Goal: Task Accomplishment & Management: Manage account settings

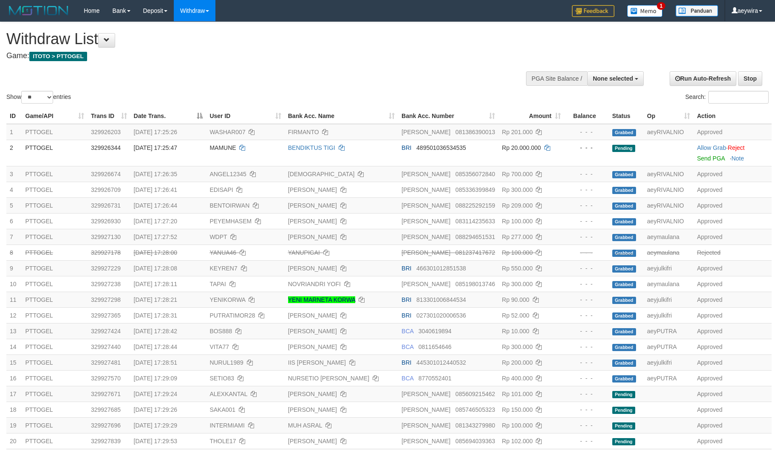
select select
select select "**"
click at [449, 69] on div "Show ** ** ** *** entries Search:" at bounding box center [387, 63] width 775 height 83
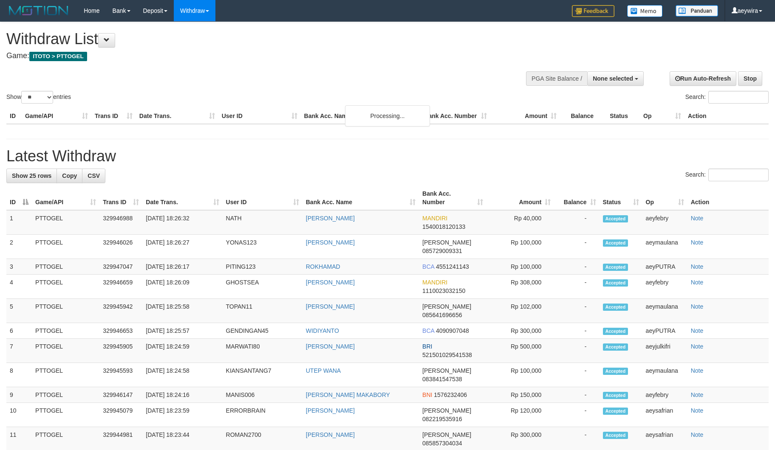
select select
select select "**"
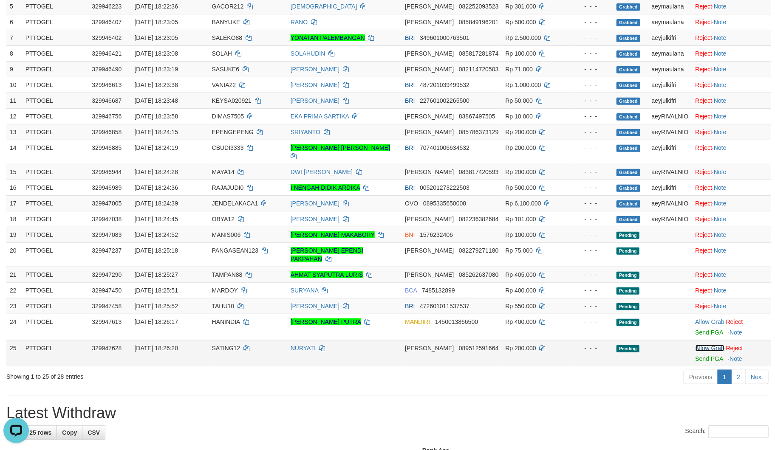
click at [702, 345] on link "Allow Grab" at bounding box center [709, 348] width 29 height 7
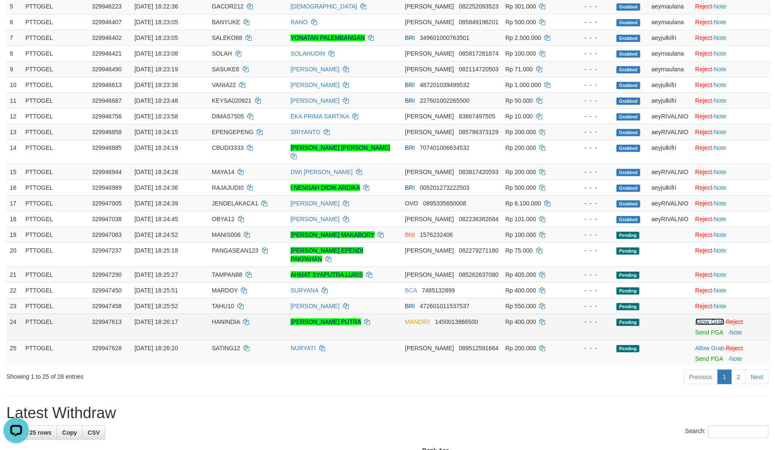
click at [707, 319] on link "Allow Grab" at bounding box center [709, 322] width 29 height 7
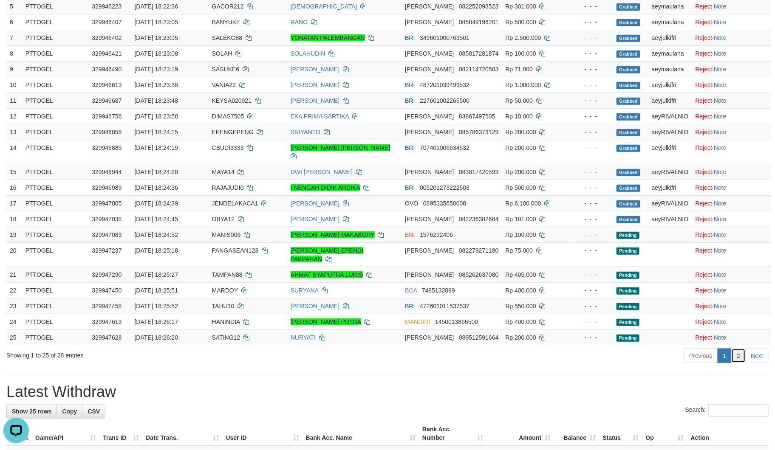
click at [737, 349] on link "2" at bounding box center [738, 356] width 14 height 14
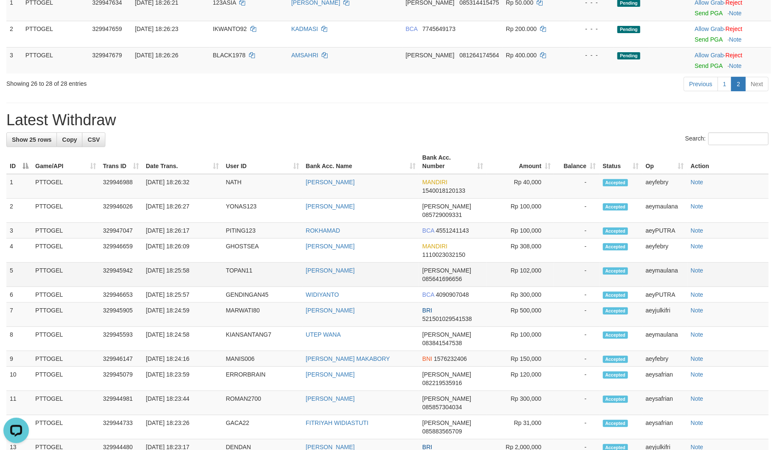
scroll to position [31, 0]
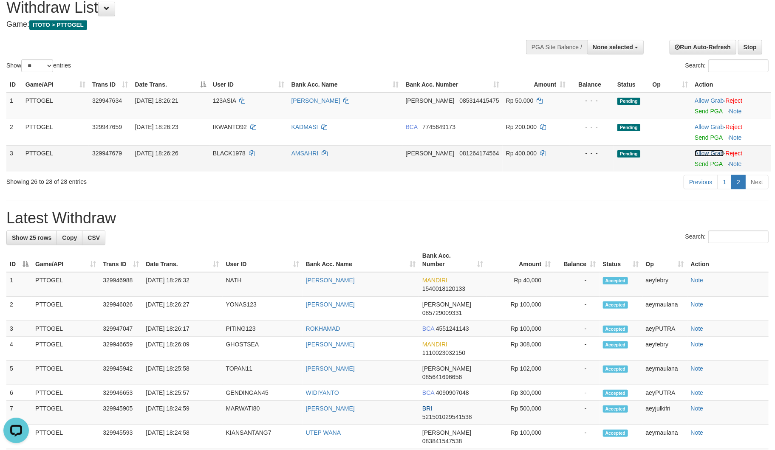
click at [710, 151] on link "Allow Grab" at bounding box center [709, 153] width 29 height 7
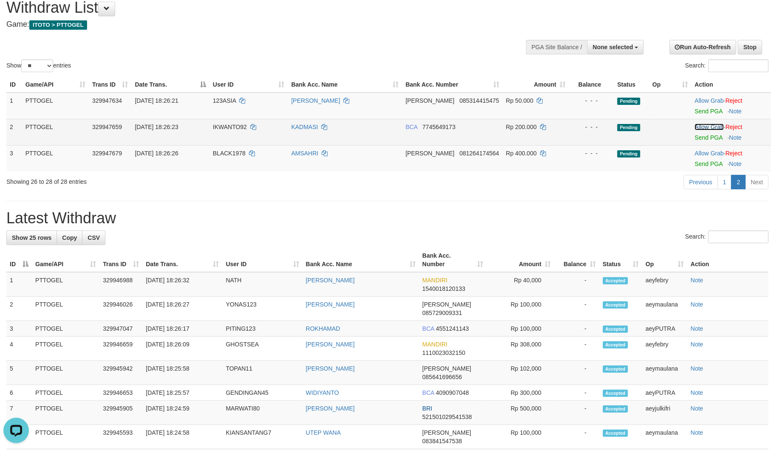
click at [714, 128] on link "Allow Grab" at bounding box center [709, 127] width 29 height 7
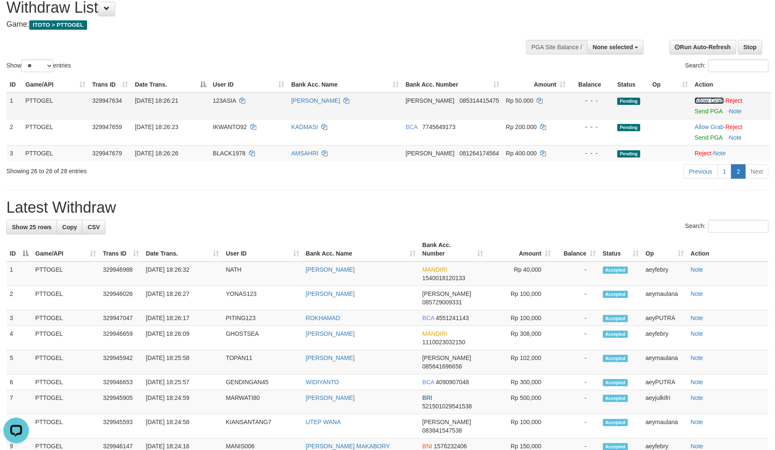
click at [714, 99] on link "Allow Grab" at bounding box center [709, 100] width 29 height 7
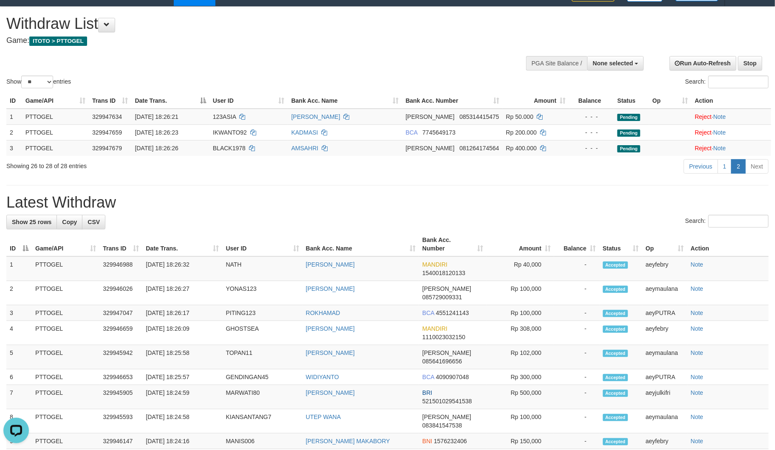
scroll to position [0, 0]
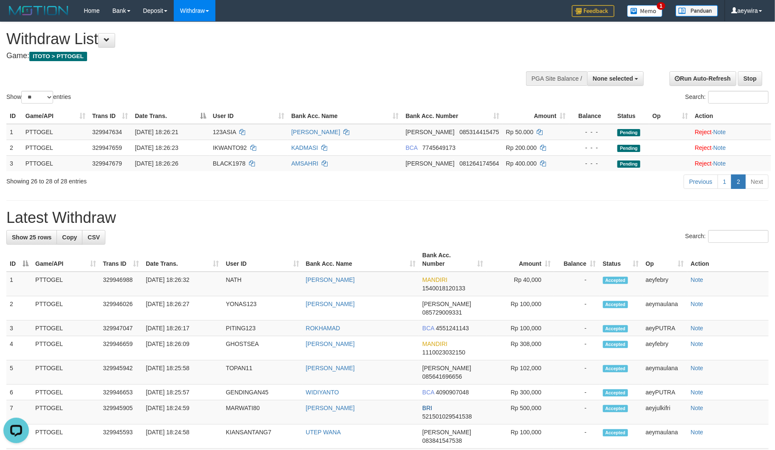
click at [372, 75] on div "Show ** ** ** *** entries Search:" at bounding box center [387, 63] width 775 height 83
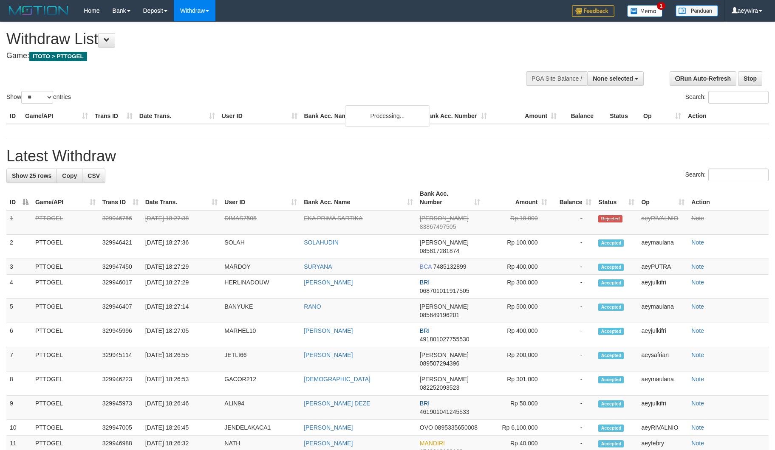
select select
select select "**"
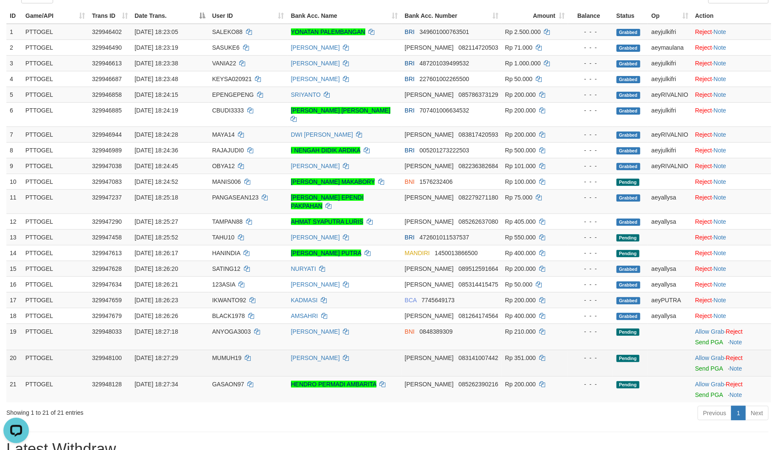
scroll to position [126, 0]
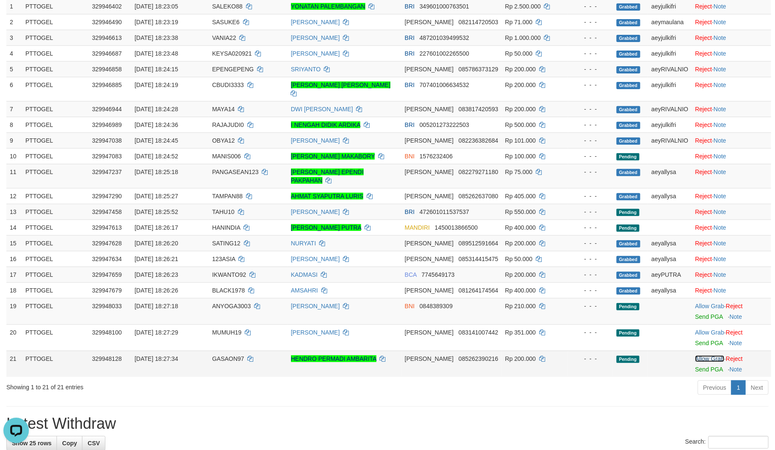
click at [700, 356] on link "Allow Grab" at bounding box center [709, 359] width 29 height 7
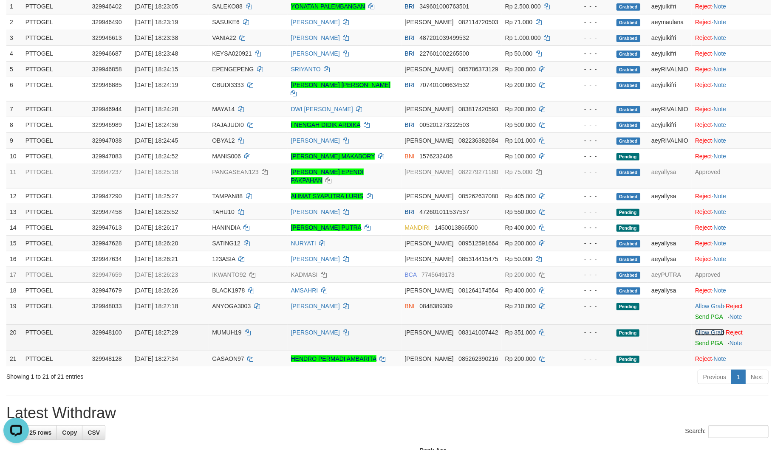
click at [704, 329] on link "Allow Grab" at bounding box center [709, 332] width 29 height 7
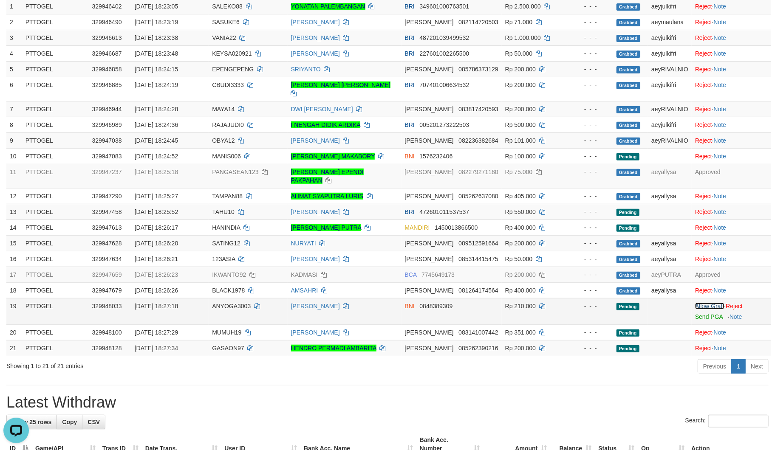
drag, startPoint x: 703, startPoint y: 286, endPoint x: 732, endPoint y: 346, distance: 66.1
click at [703, 303] on link "Allow Grab" at bounding box center [709, 306] width 29 height 7
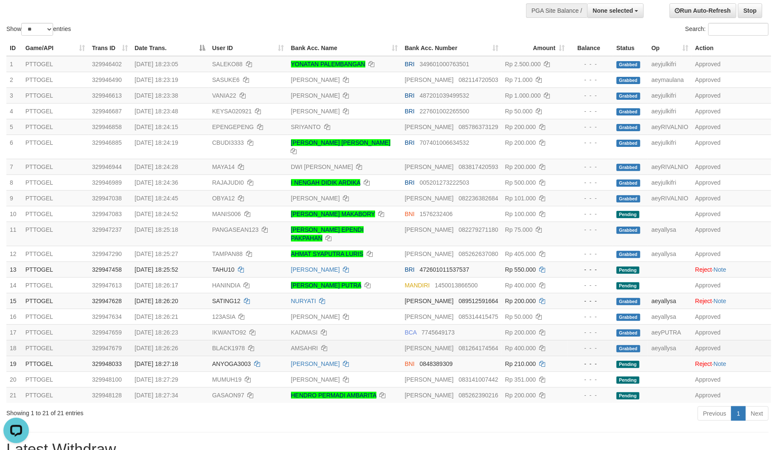
scroll to position [0, 0]
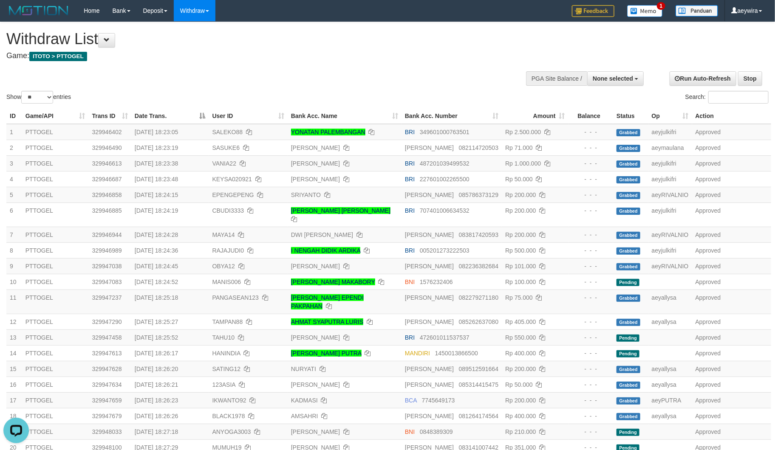
click at [449, 62] on div "**********" at bounding box center [260, 43] width 508 height 42
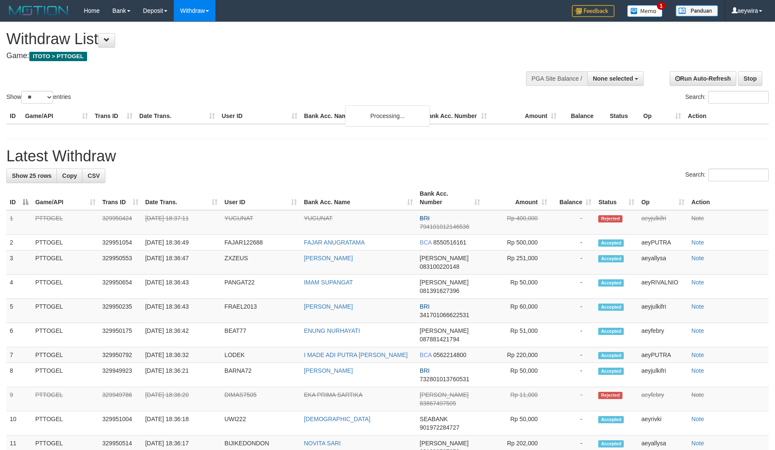
select select
select select "**"
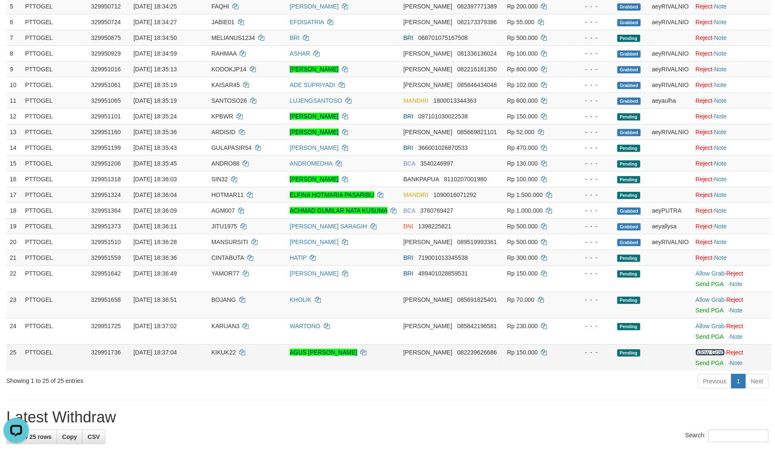
click at [701, 350] on link "Allow Grab" at bounding box center [709, 352] width 29 height 7
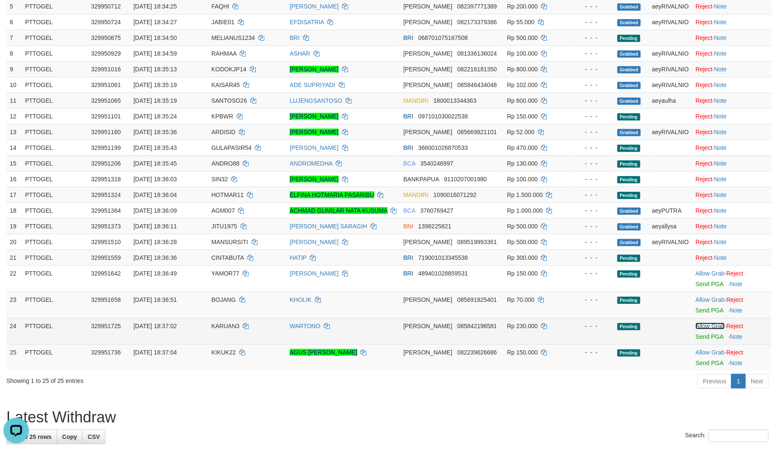
click at [706, 328] on link "Allow Grab" at bounding box center [709, 326] width 29 height 7
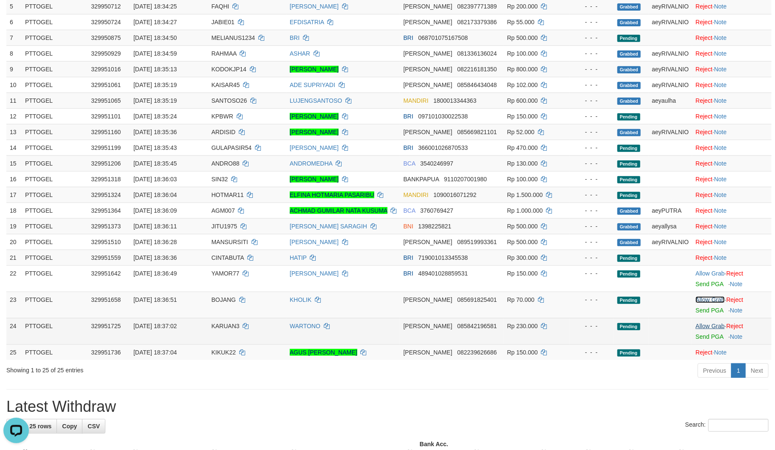
click at [711, 300] on link "Allow Grab" at bounding box center [709, 300] width 29 height 7
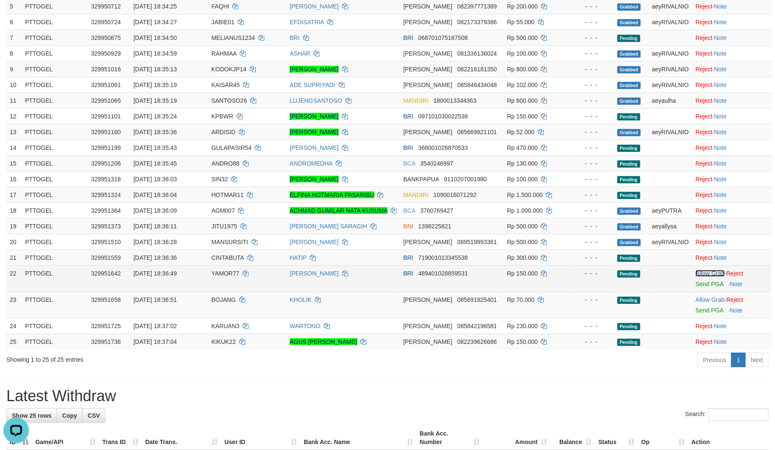
click at [714, 274] on link "Allow Grab" at bounding box center [709, 273] width 29 height 7
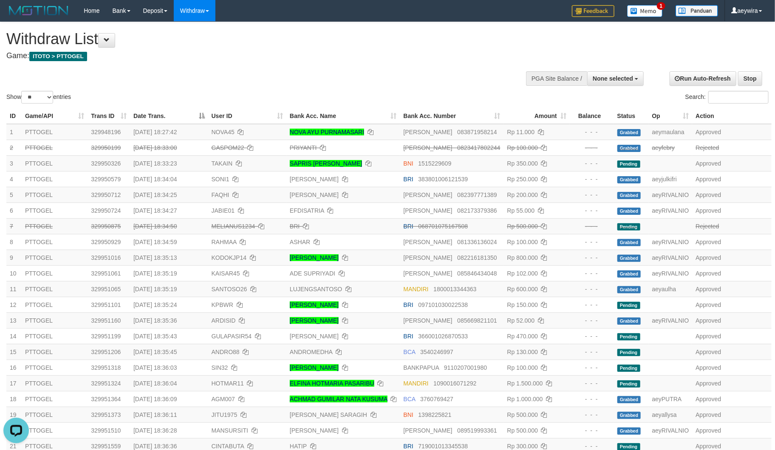
click at [443, 69] on div "Show ** ** ** *** entries Search:" at bounding box center [387, 63] width 775 height 83
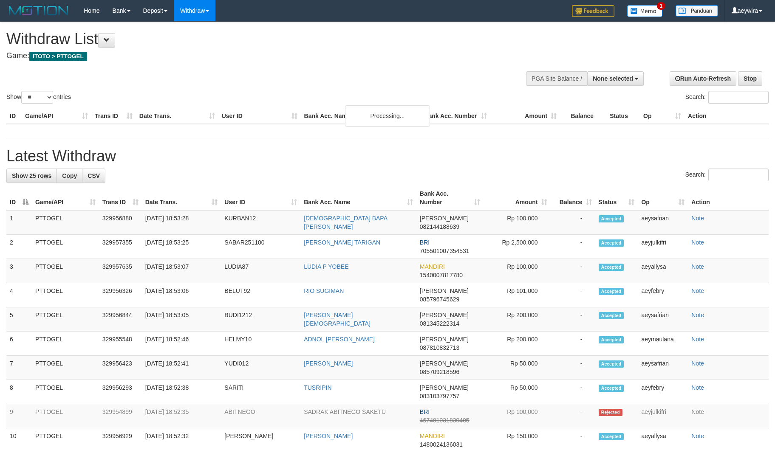
select select
select select "**"
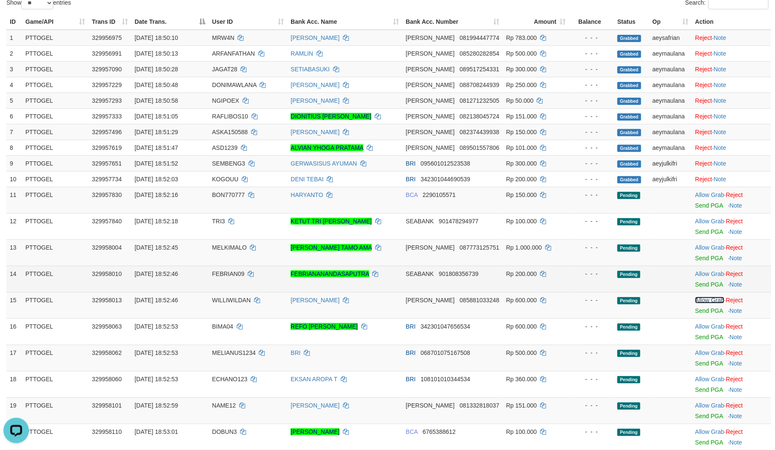
drag, startPoint x: 704, startPoint y: 299, endPoint x: 704, endPoint y: 277, distance: 22.1
click at [704, 298] on link "Allow Grab" at bounding box center [709, 300] width 29 height 7
click at [706, 273] on link "Allow Grab" at bounding box center [709, 274] width 29 height 7
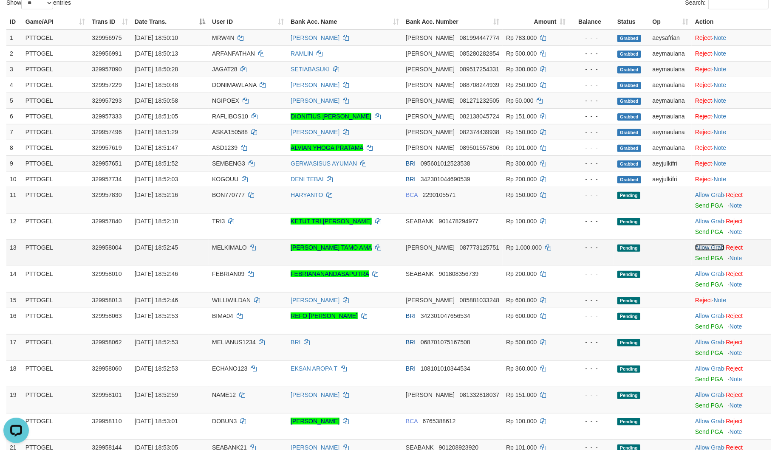
click at [707, 249] on link "Allow Grab" at bounding box center [709, 247] width 29 height 7
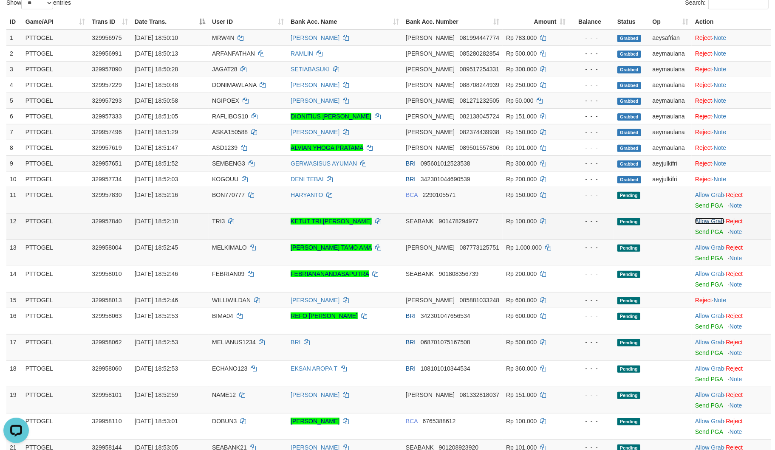
click at [705, 219] on link "Allow Grab" at bounding box center [709, 221] width 29 height 7
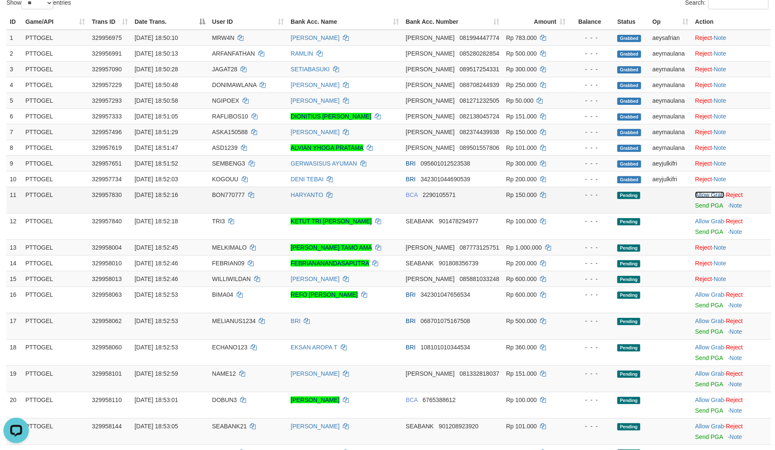
click at [707, 192] on link "Allow Grab" at bounding box center [709, 195] width 29 height 7
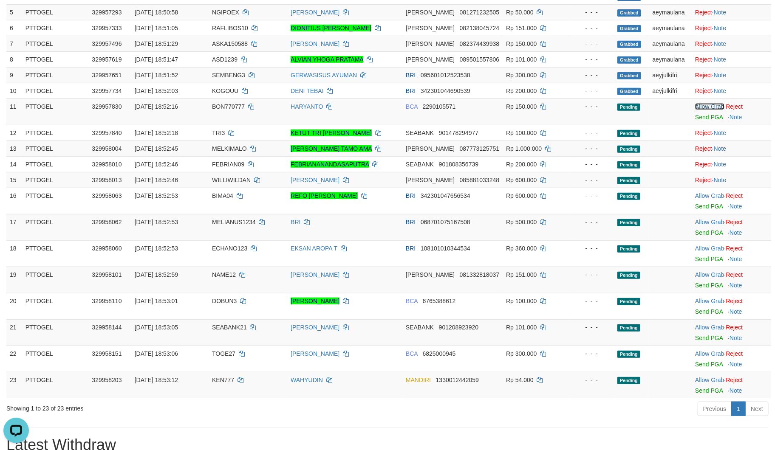
scroll to position [189, 0]
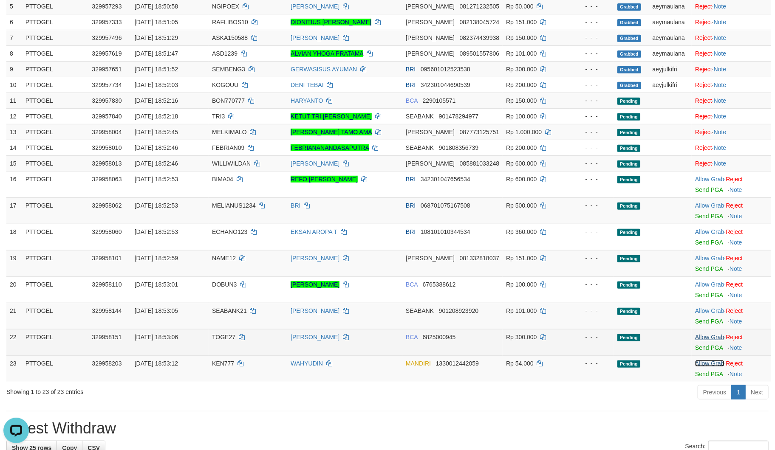
click at [703, 365] on link "Allow Grab" at bounding box center [709, 363] width 29 height 7
click at [704, 335] on link "Allow Grab" at bounding box center [709, 337] width 29 height 7
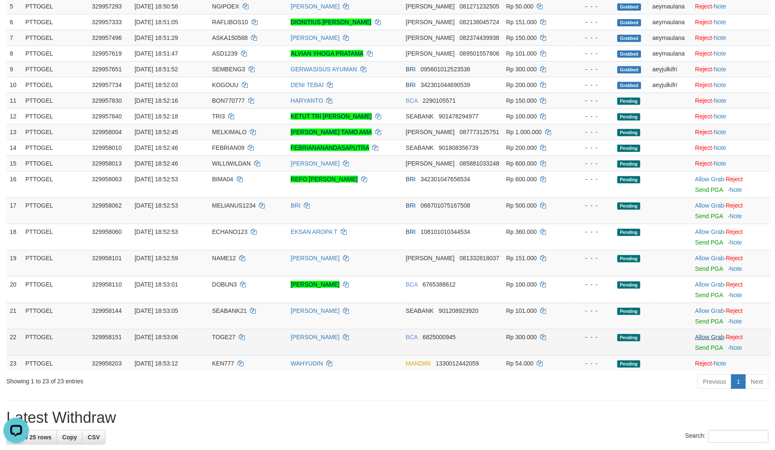
click at [707, 306] on td "Allow Grab · Reject Send PGA · Note" at bounding box center [731, 316] width 79 height 26
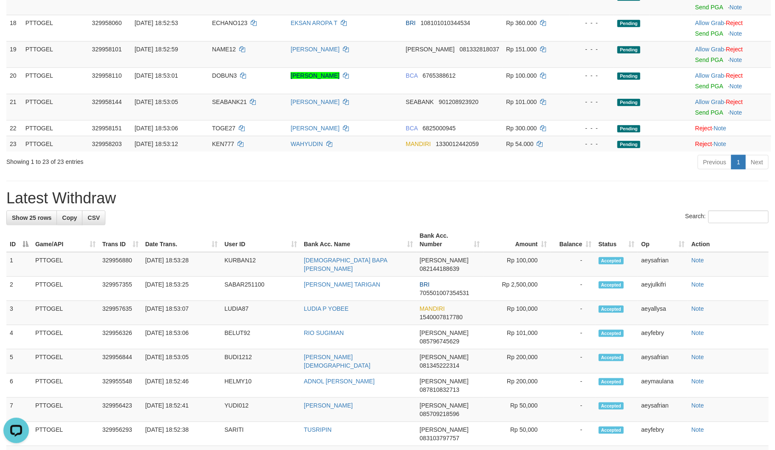
scroll to position [205, 0]
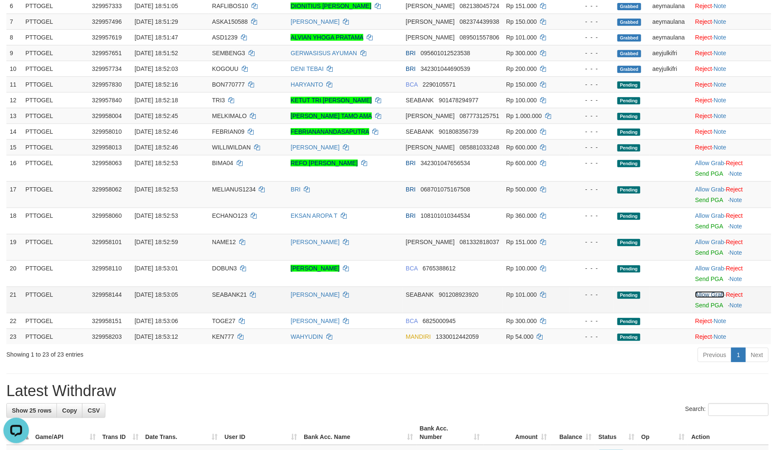
click at [700, 295] on link "Allow Grab" at bounding box center [709, 294] width 29 height 7
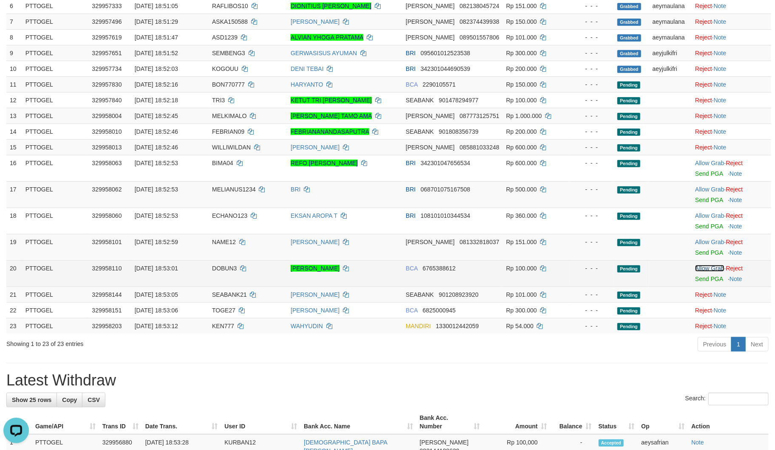
click at [702, 267] on link "Allow Grab" at bounding box center [709, 268] width 29 height 7
click at [704, 243] on link "Allow Grab" at bounding box center [709, 242] width 29 height 7
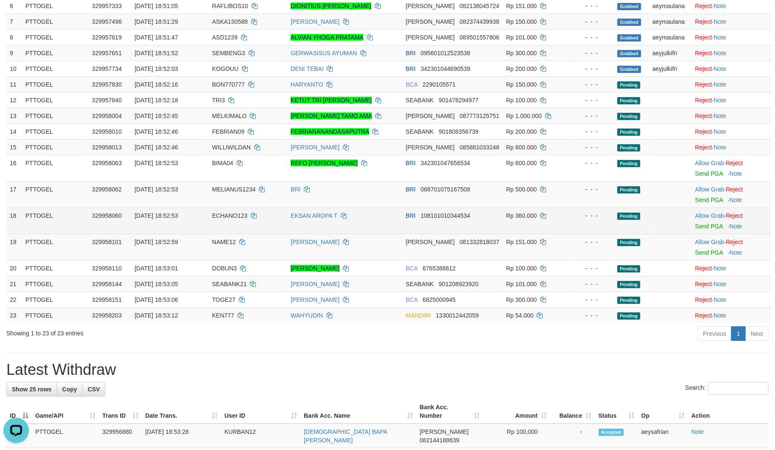
click at [707, 210] on td "Allow Grab · Reject Send PGA · Note" at bounding box center [731, 221] width 79 height 26
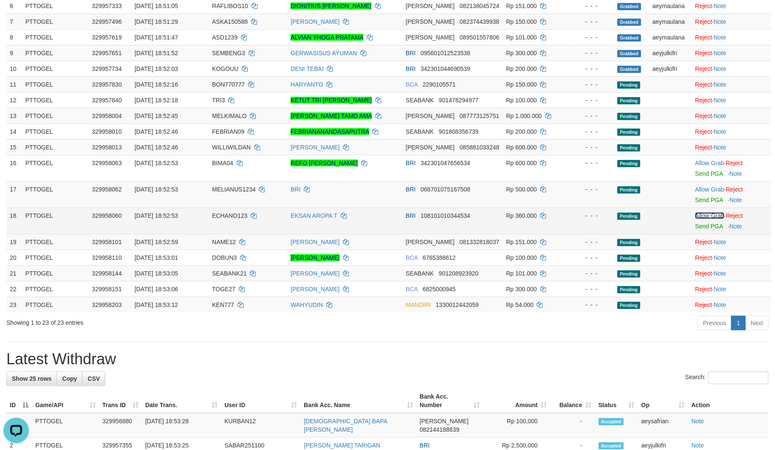
click at [707, 214] on link "Allow Grab" at bounding box center [709, 215] width 29 height 7
click at [709, 186] on link "Allow Grab" at bounding box center [709, 189] width 29 height 7
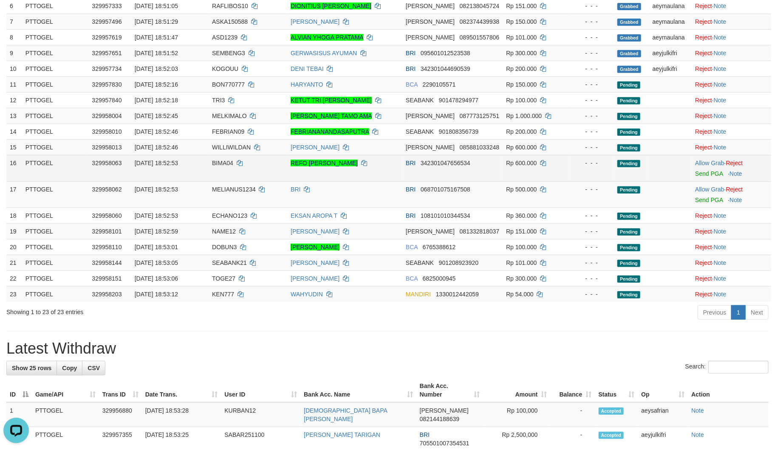
click at [712, 155] on td "Allow Grab · Reject Send PGA · Note" at bounding box center [731, 168] width 79 height 26
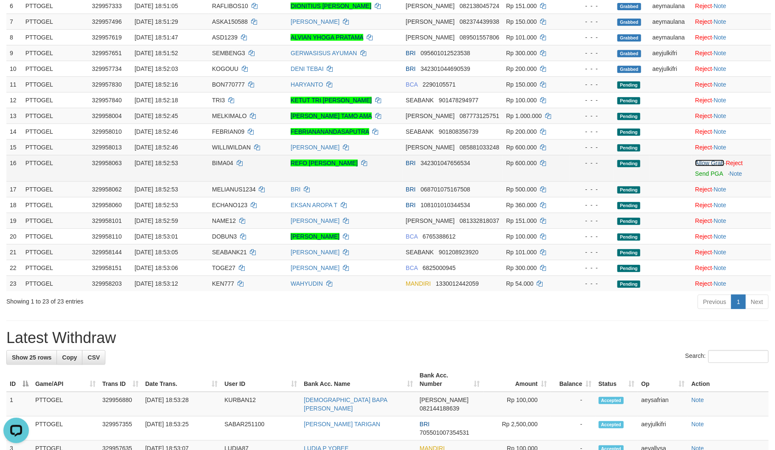
click at [711, 163] on link "Allow Grab" at bounding box center [709, 163] width 29 height 7
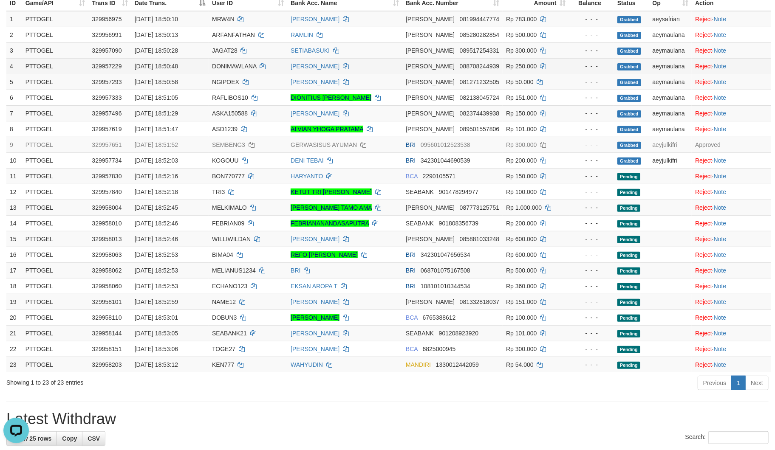
scroll to position [0, 0]
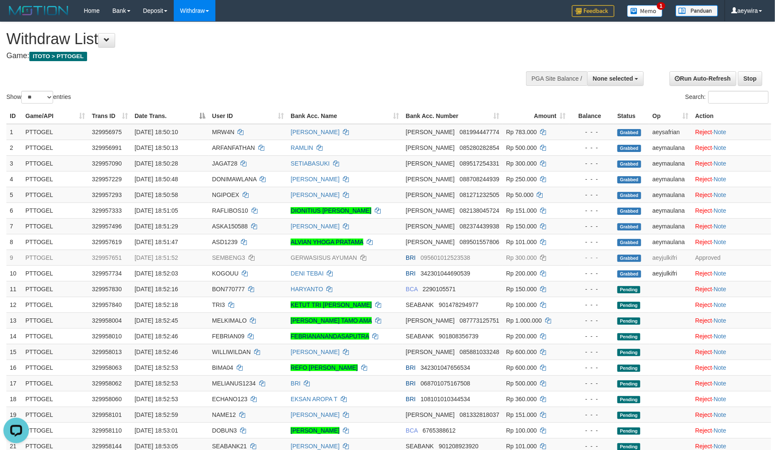
click at [438, 42] on h1 "Withdraw List" at bounding box center [257, 39] width 502 height 17
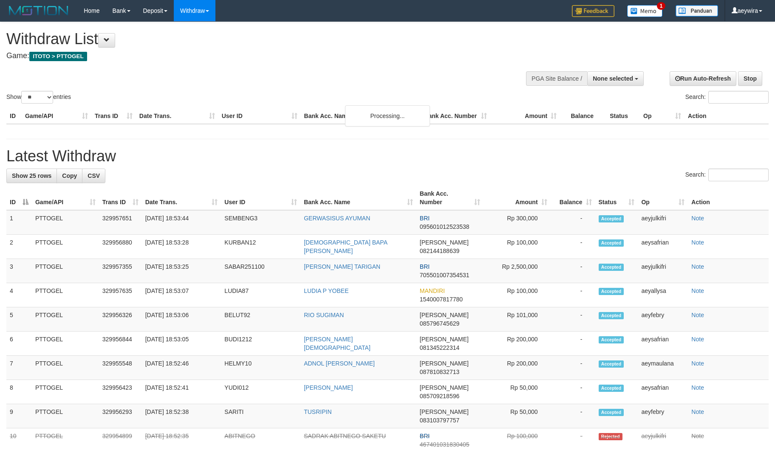
select select
select select "**"
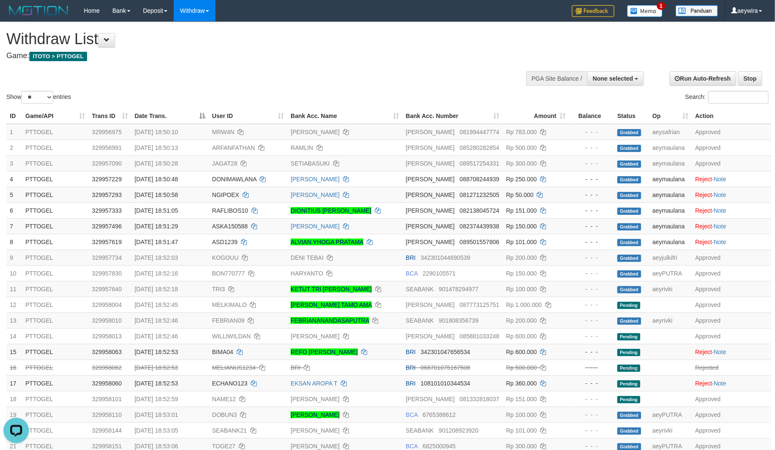
click at [396, 45] on h1 "Withdraw List" at bounding box center [257, 39] width 502 height 17
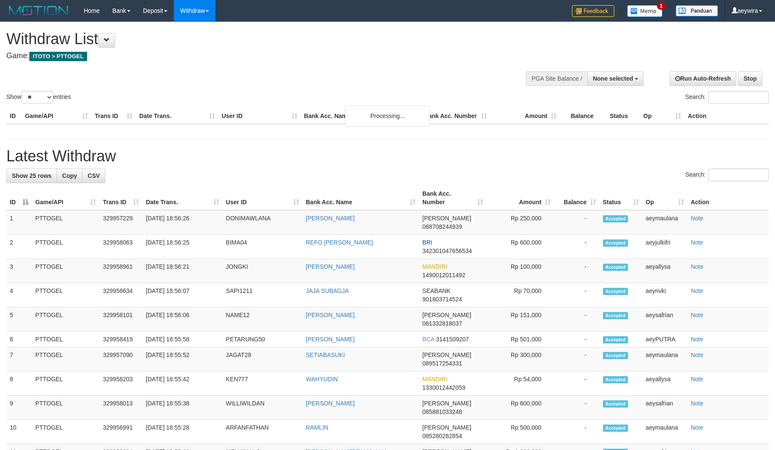
select select
select select "**"
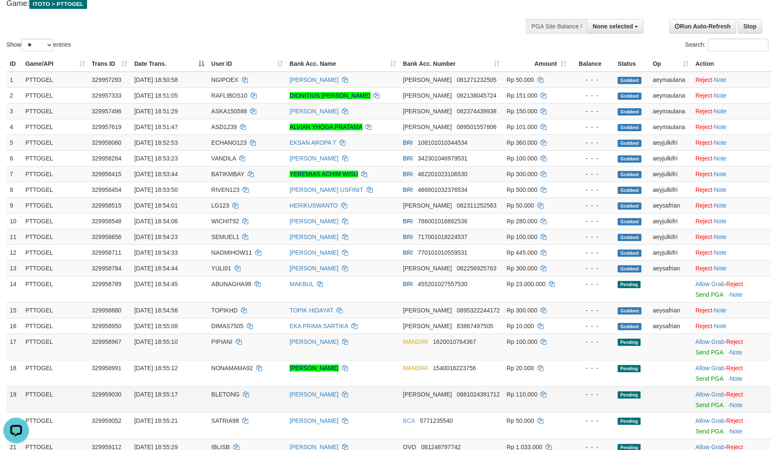
scroll to position [189, 0]
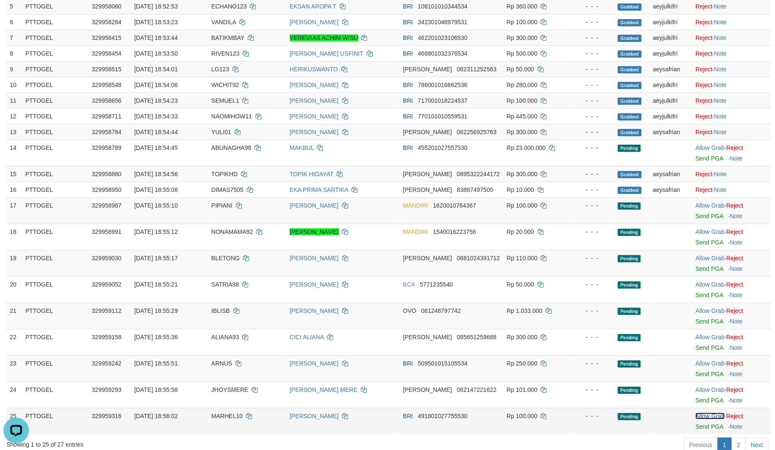
click at [708, 414] on link "Allow Grab" at bounding box center [709, 416] width 29 height 7
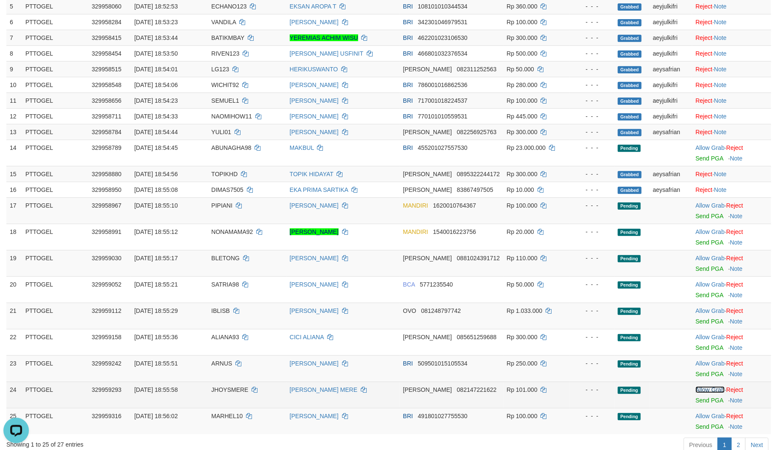
click at [702, 388] on link "Allow Grab" at bounding box center [709, 390] width 29 height 7
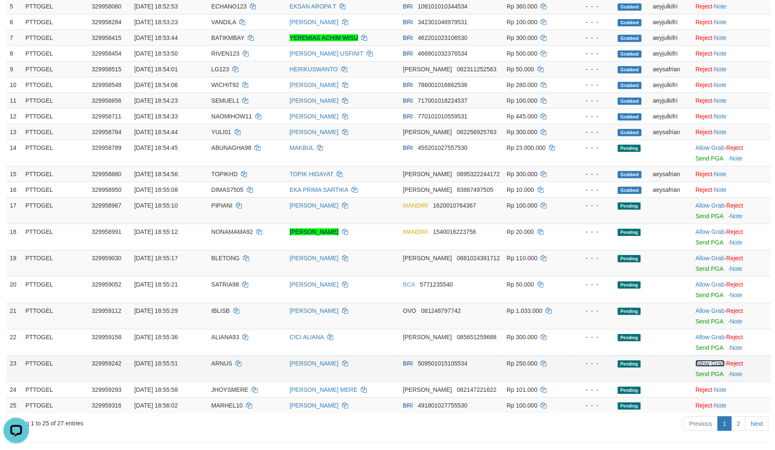
click at [704, 364] on link "Allow Grab" at bounding box center [709, 363] width 29 height 7
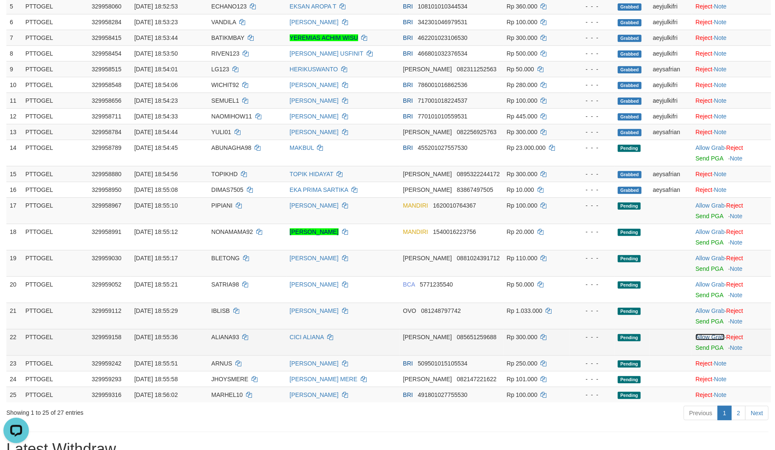
click at [710, 336] on link "Allow Grab" at bounding box center [709, 337] width 29 height 7
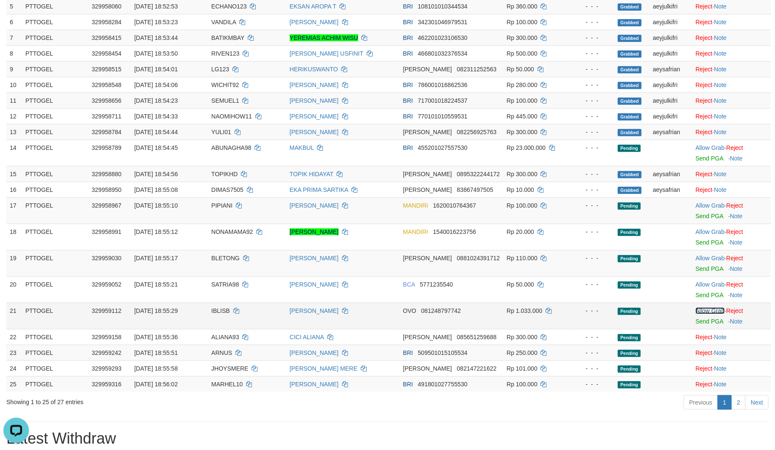
click at [706, 309] on link "Allow Grab" at bounding box center [709, 311] width 29 height 7
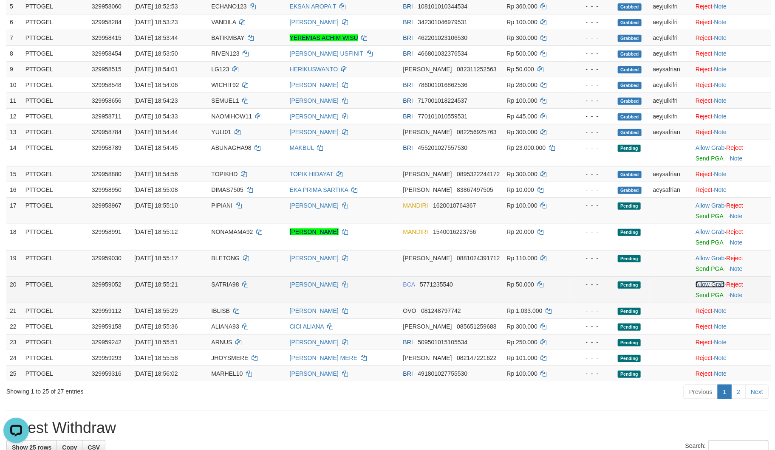
click at [708, 284] on link "Allow Grab" at bounding box center [709, 284] width 29 height 7
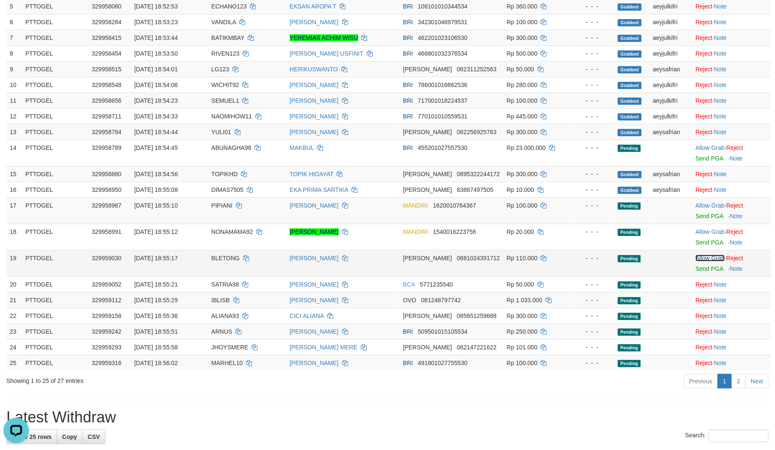
click at [710, 256] on link "Allow Grab" at bounding box center [709, 258] width 29 height 7
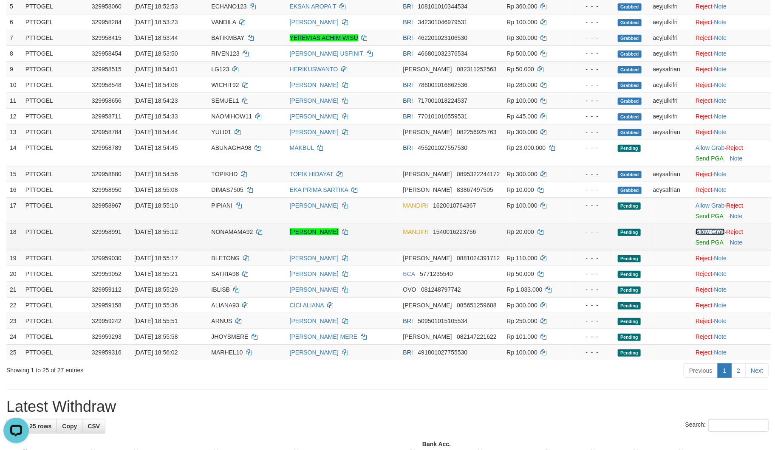
click at [708, 230] on link "Allow Grab" at bounding box center [709, 232] width 29 height 7
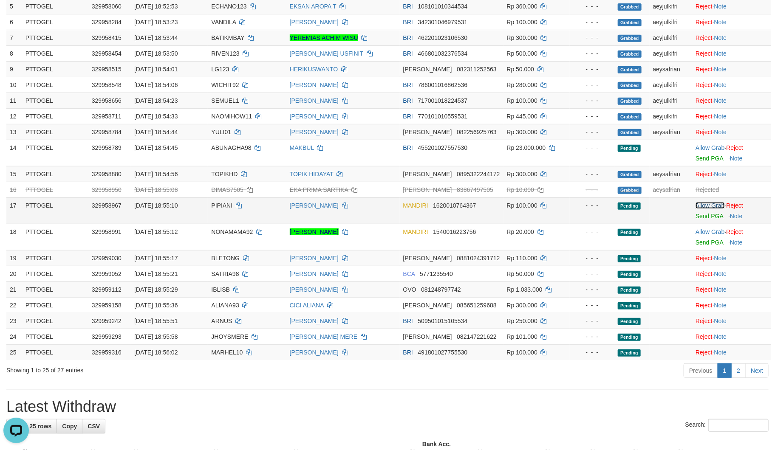
click at [707, 203] on link "Allow Grab" at bounding box center [709, 205] width 29 height 7
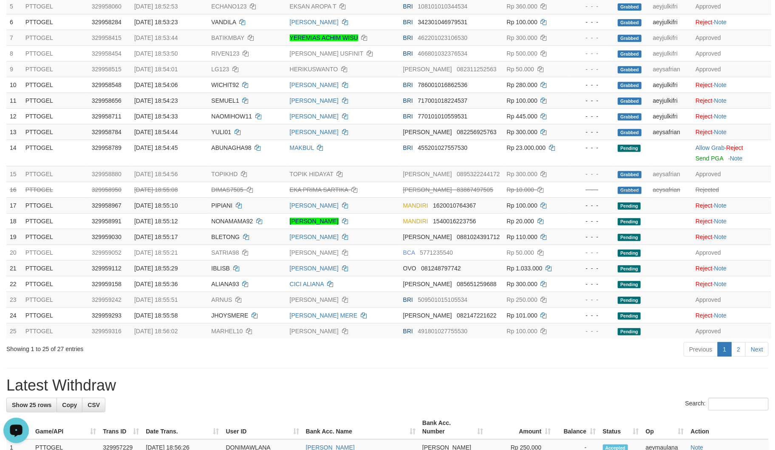
click at [427, 377] on div "**********" at bounding box center [387, 446] width 775 height 1226
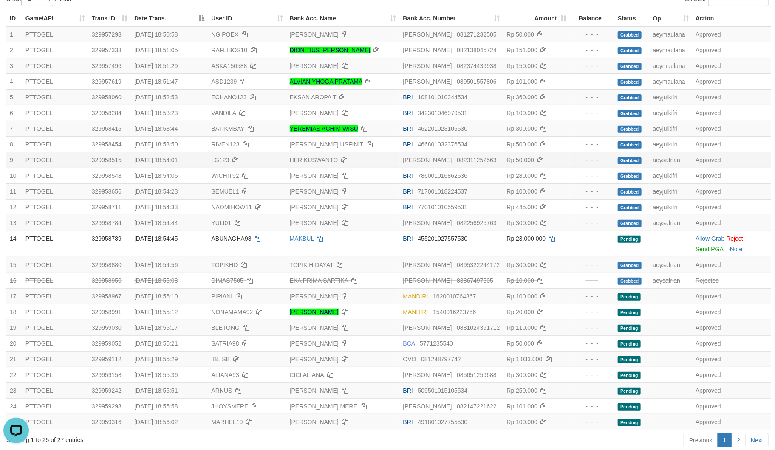
scroll to position [0, 0]
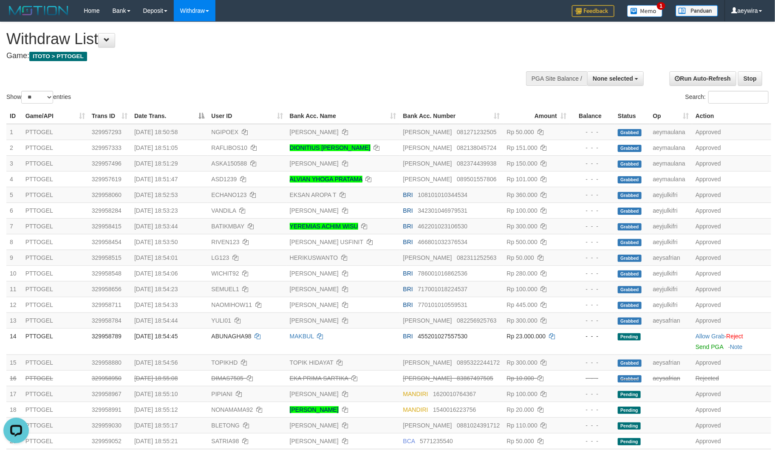
click at [436, 51] on div "Withdraw List Game: ITOTO > PTTOGEL" at bounding box center [257, 45] width 502 height 29
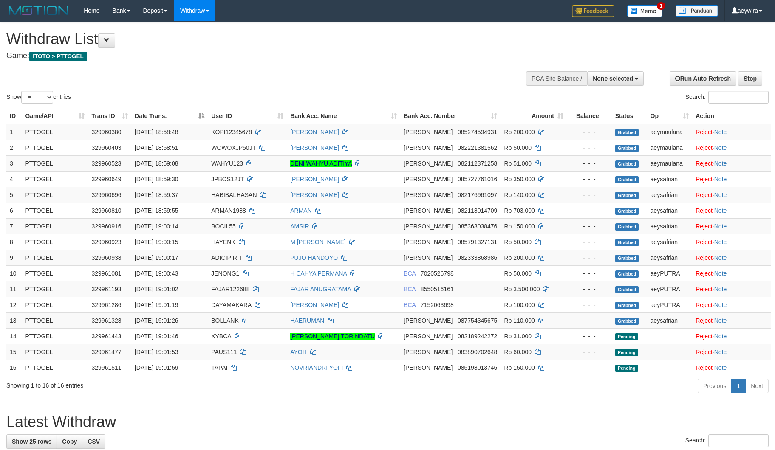
select select
select select "**"
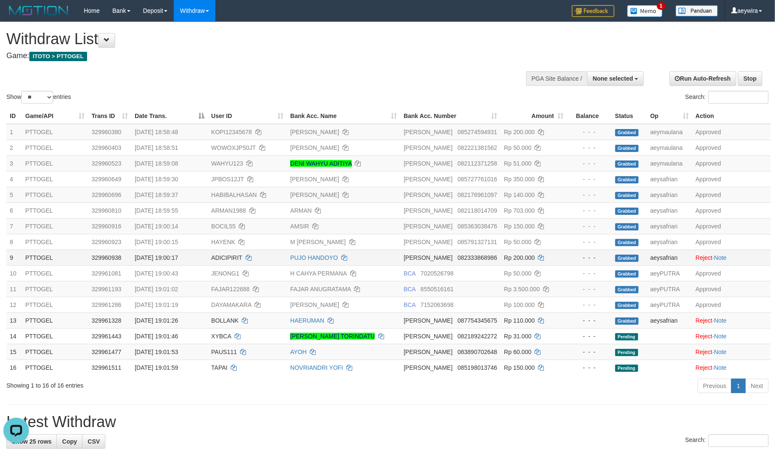
drag, startPoint x: 384, startPoint y: 83, endPoint x: 57, endPoint y: 256, distance: 371.0
click at [376, 92] on div "Show ** ** ** *** entries Search:" at bounding box center [387, 63] width 775 height 83
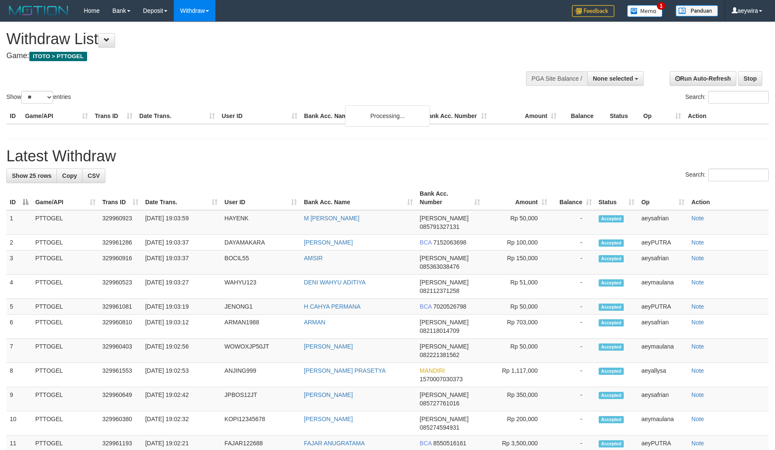
select select
select select "**"
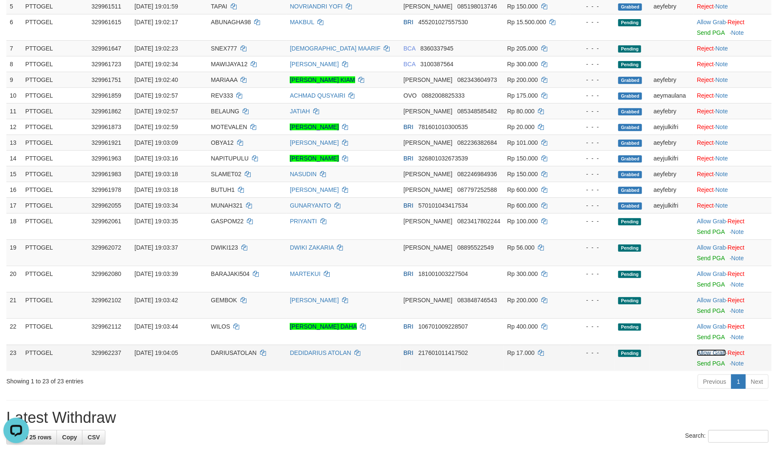
click at [708, 353] on link "Allow Grab" at bounding box center [711, 353] width 29 height 7
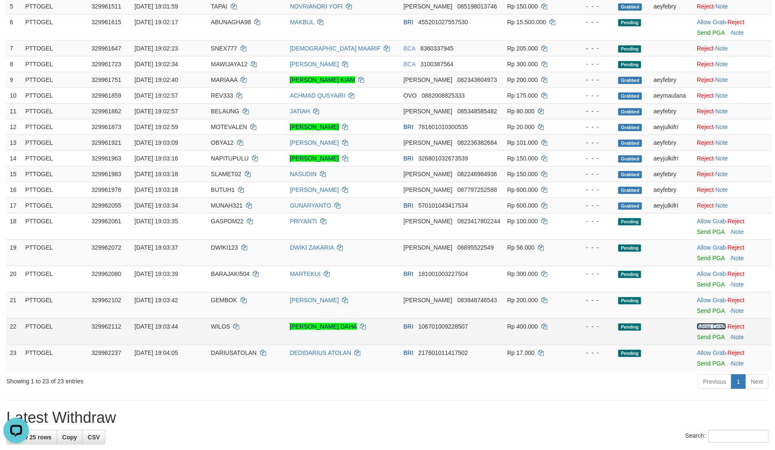
click at [709, 324] on link "Allow Grab" at bounding box center [711, 326] width 29 height 7
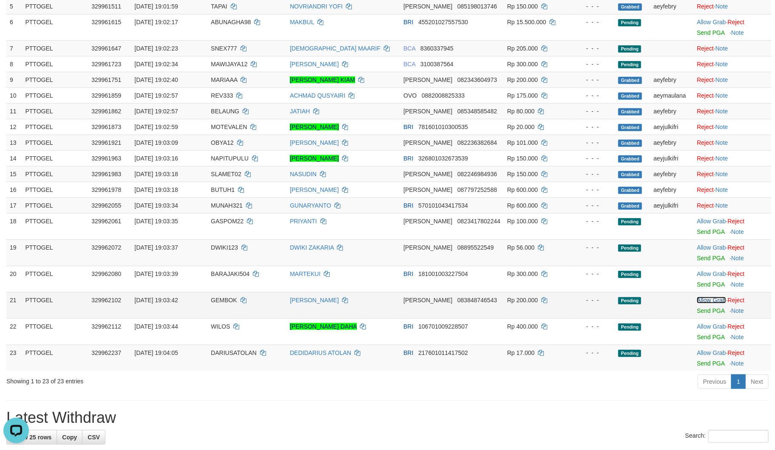
click at [710, 298] on link "Allow Grab" at bounding box center [711, 300] width 29 height 7
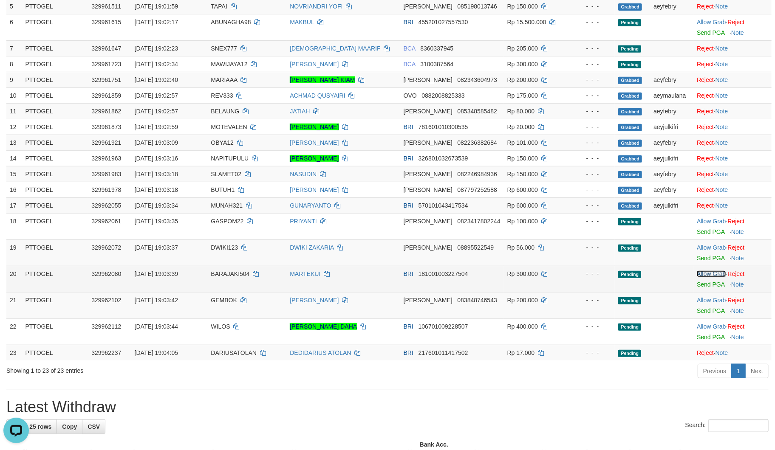
click at [708, 275] on link "Allow Grab" at bounding box center [711, 274] width 29 height 7
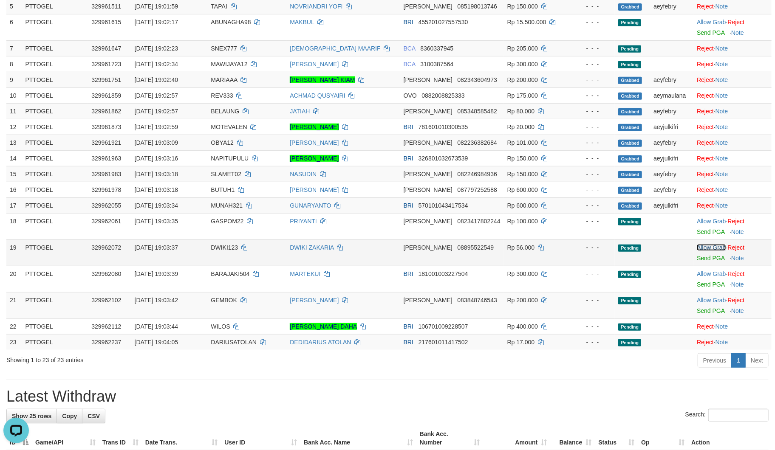
click at [707, 246] on link "Allow Grab" at bounding box center [711, 247] width 29 height 7
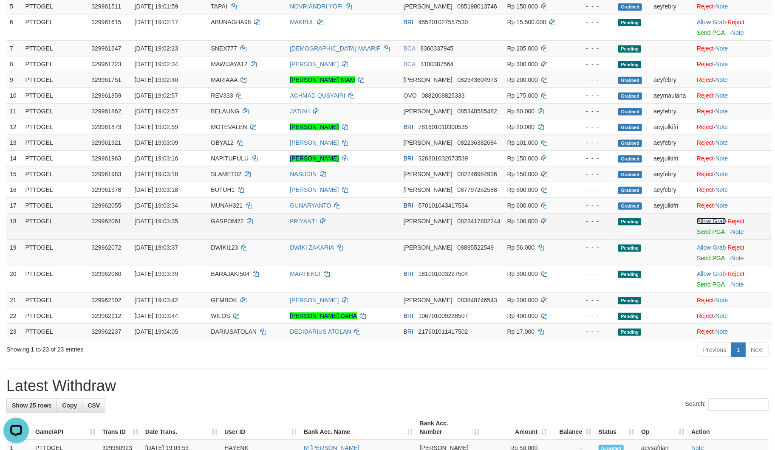
click at [712, 223] on link "Allow Grab" at bounding box center [711, 221] width 29 height 7
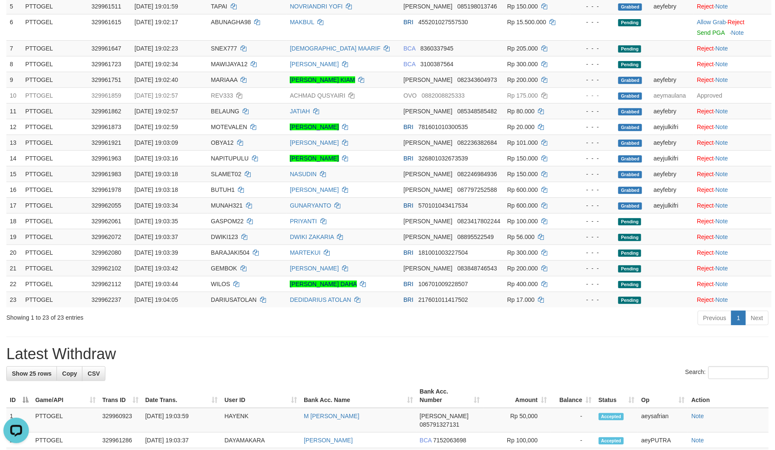
click at [514, 350] on h1 "Latest Withdraw" at bounding box center [387, 354] width 762 height 17
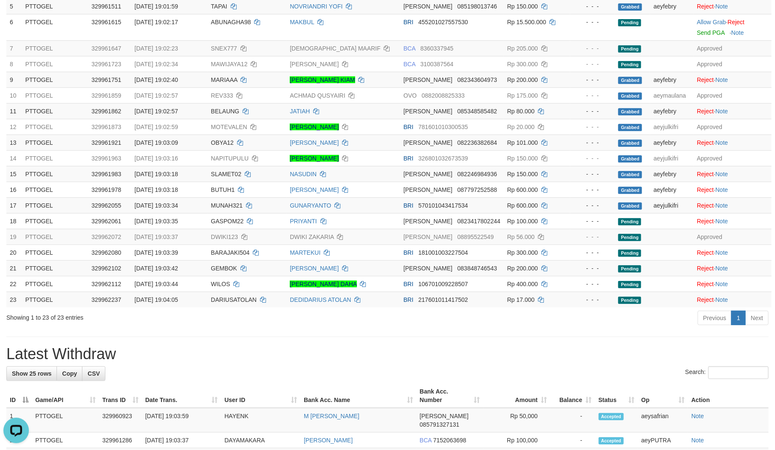
click at [292, 355] on h1 "Latest Withdraw" at bounding box center [387, 354] width 762 height 17
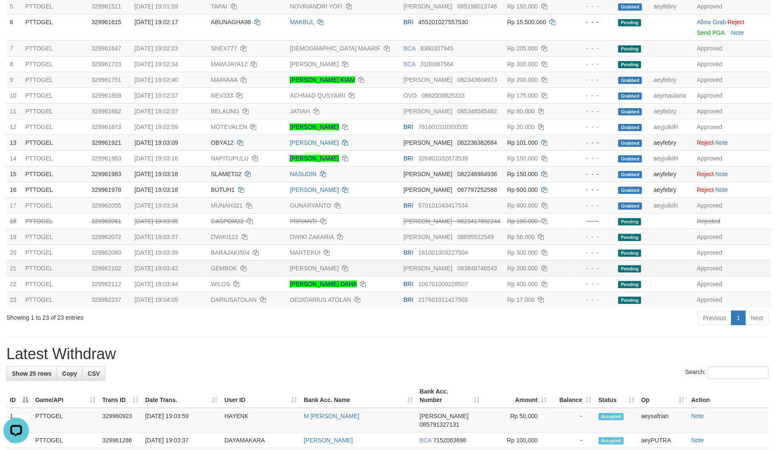
click at [400, 265] on td "JAKA UMBARAH" at bounding box center [342, 268] width 113 height 16
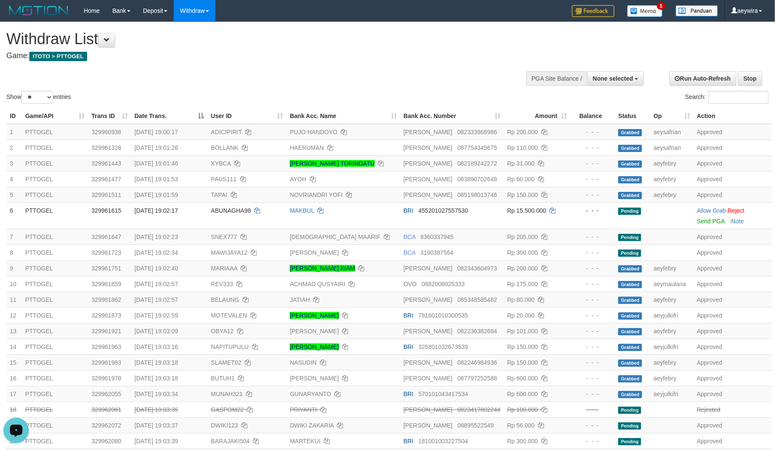
click at [401, 56] on h4 "Game: ITOTO > PTTOGEL" at bounding box center [257, 56] width 502 height 8
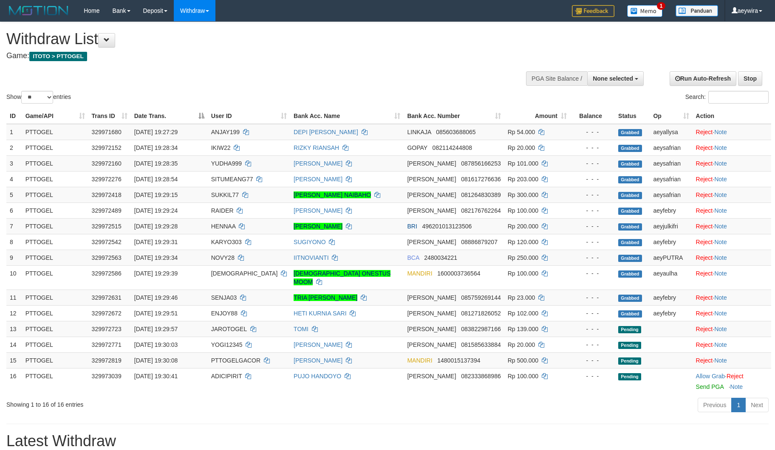
select select
select select "**"
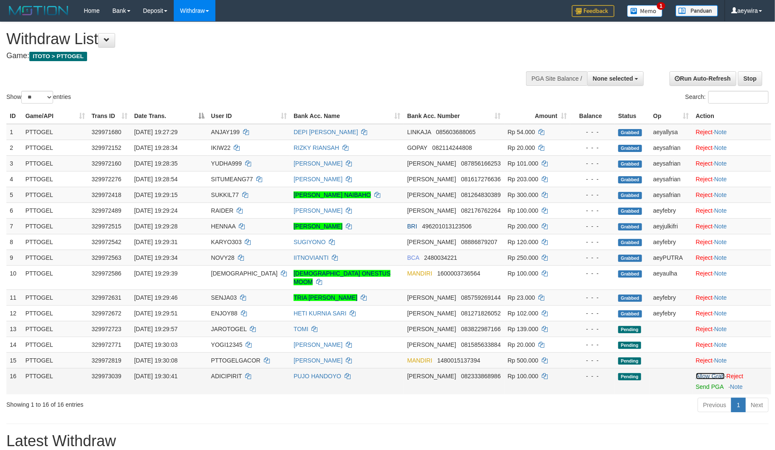
click at [715, 373] on link "Allow Grab" at bounding box center [710, 376] width 29 height 7
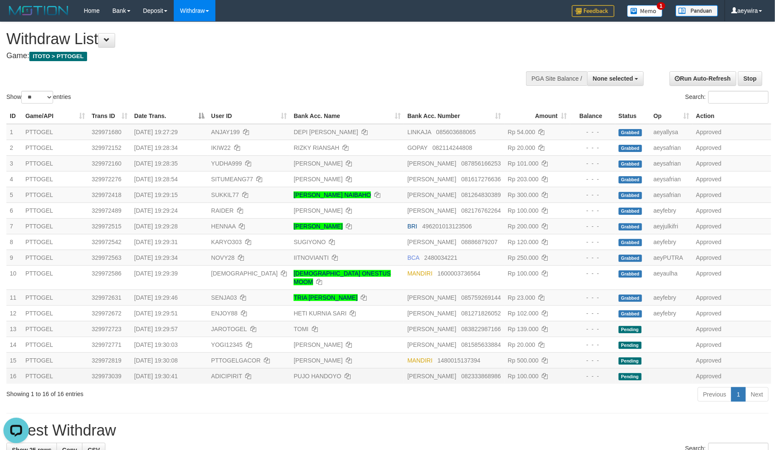
click at [389, 56] on h4 "Game: ITOTO > PTTOGEL" at bounding box center [257, 56] width 502 height 8
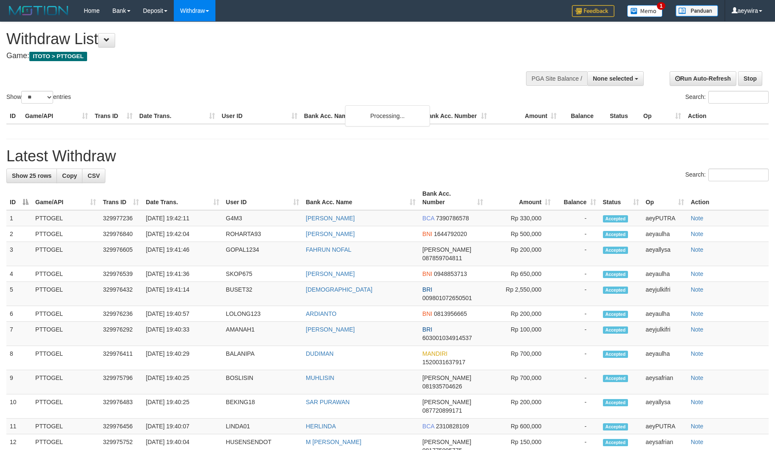
select select
select select "**"
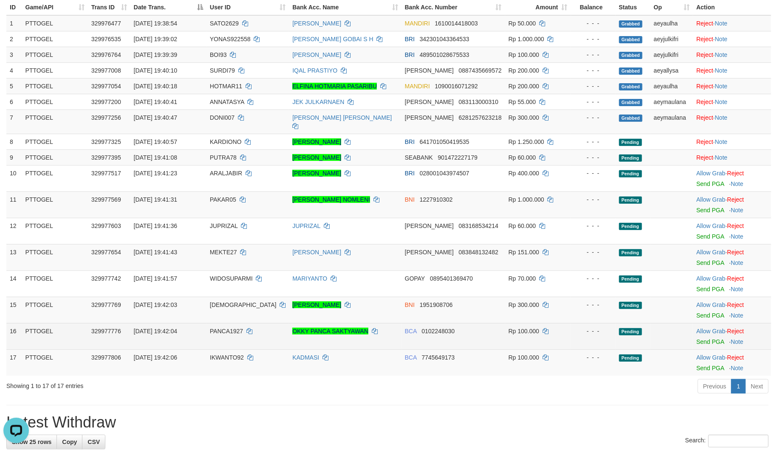
scroll to position [94, 0]
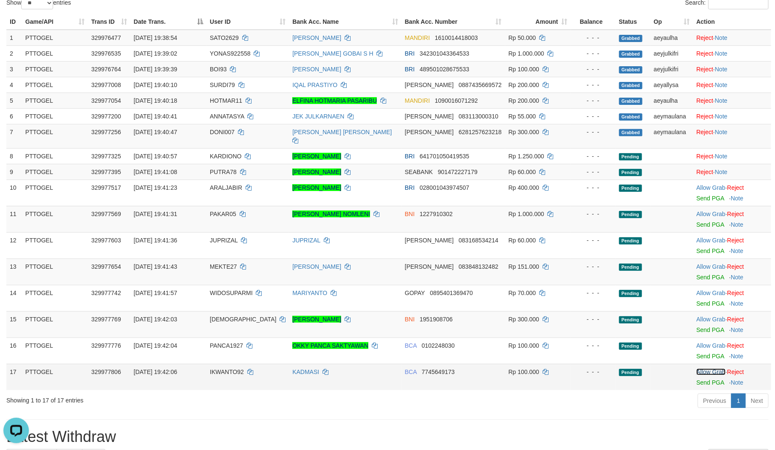
click at [703, 369] on link "Allow Grab" at bounding box center [710, 372] width 29 height 7
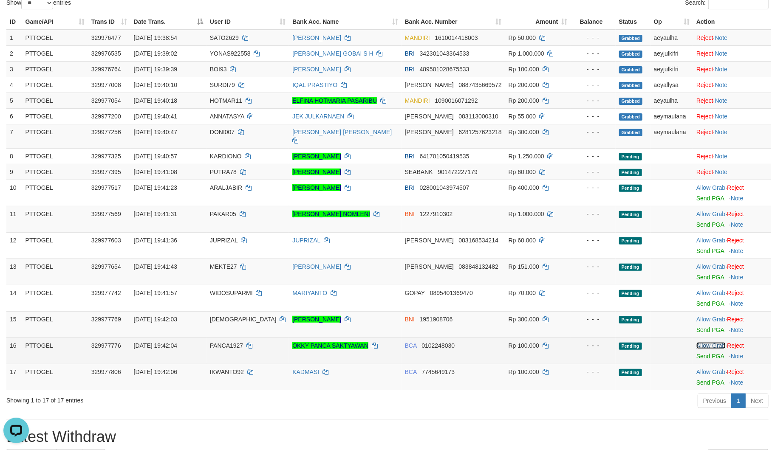
click at [707, 342] on link "Allow Grab" at bounding box center [710, 345] width 29 height 7
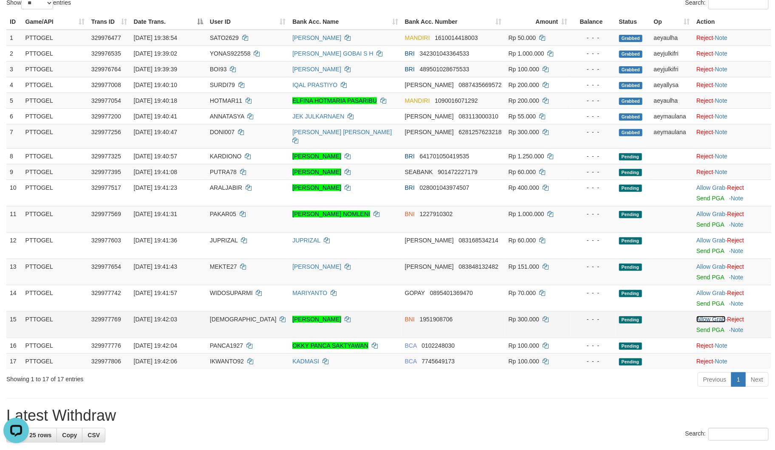
click at [710, 316] on link "Allow Grab" at bounding box center [710, 319] width 29 height 7
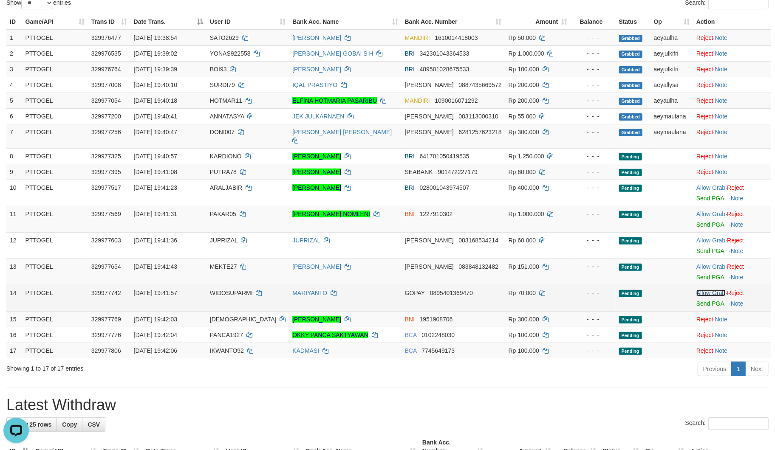
click at [710, 290] on link "Allow Grab" at bounding box center [710, 293] width 29 height 7
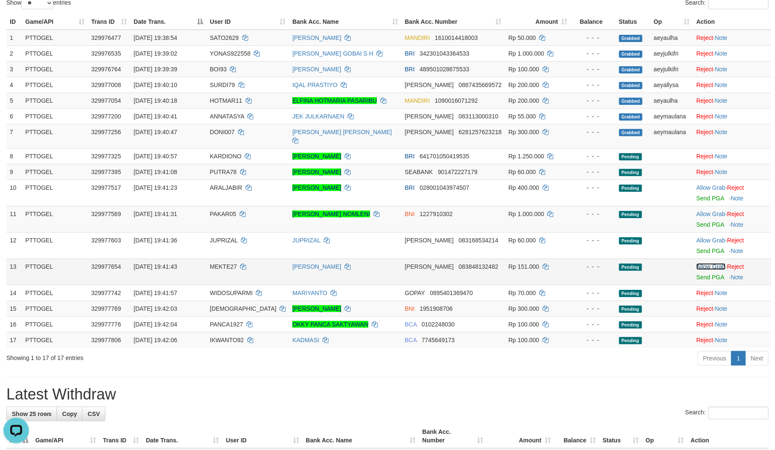
click at [708, 263] on link "Allow Grab" at bounding box center [710, 266] width 29 height 7
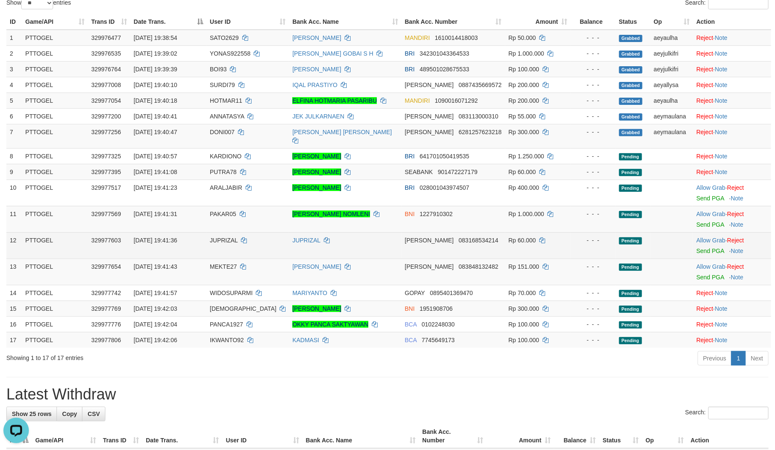
click at [703, 232] on td "Allow Grab · Reject Send PGA · Note" at bounding box center [732, 245] width 78 height 26
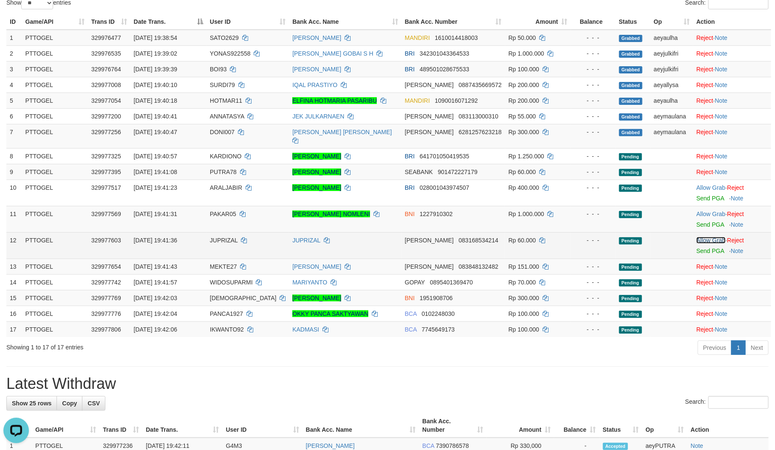
click at [703, 237] on link "Allow Grab" at bounding box center [710, 240] width 29 height 7
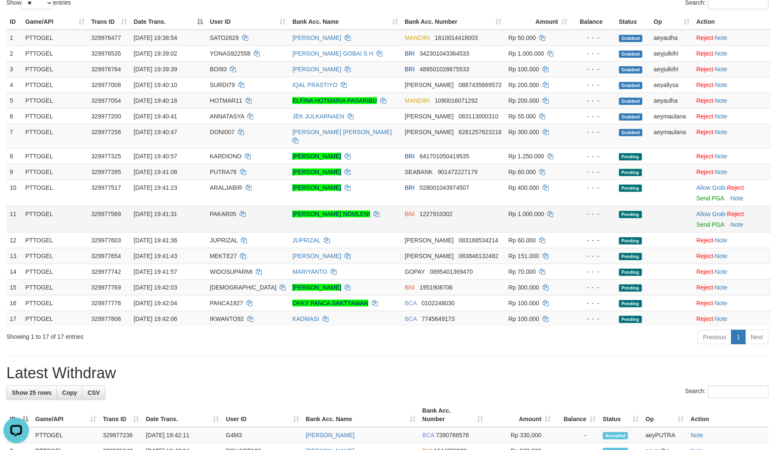
click at [705, 209] on td "Allow Grab · Reject Send PGA · Note" at bounding box center [732, 219] width 78 height 26
click at [706, 211] on link "Allow Grab" at bounding box center [710, 214] width 29 height 7
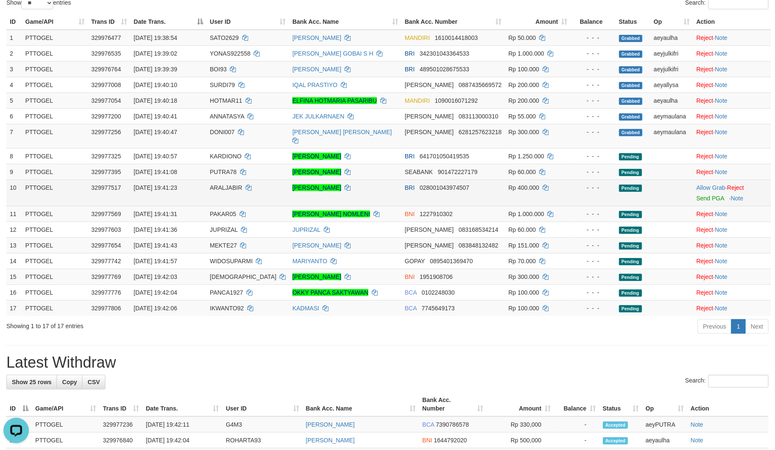
click at [713, 180] on td "Allow Grab · Reject Send PGA · Note" at bounding box center [732, 193] width 78 height 26
click at [712, 184] on link "Allow Grab" at bounding box center [710, 187] width 29 height 7
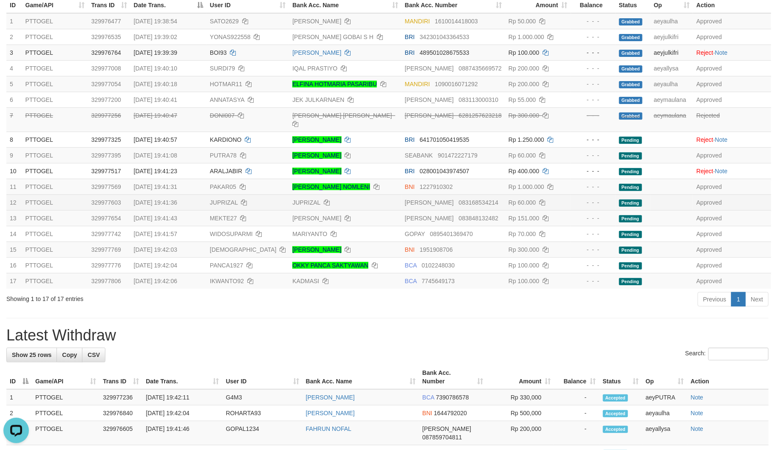
scroll to position [126, 0]
